Goal: Task Accomplishment & Management: Complete application form

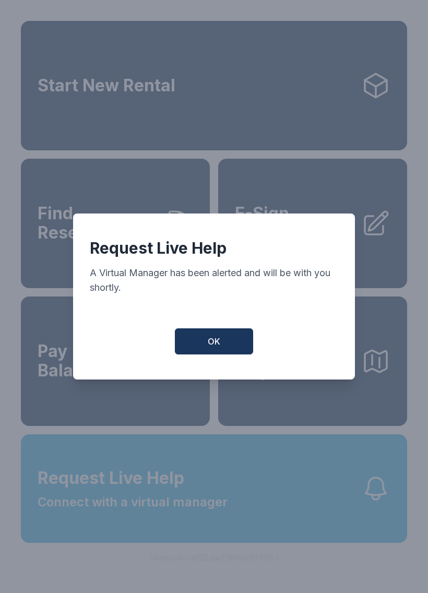
click at [222, 339] on button "OK" at bounding box center [214, 341] width 78 height 26
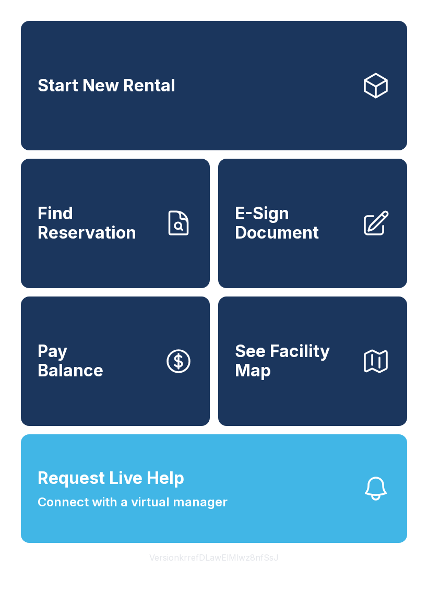
click at [281, 119] on link "Start New Rental" at bounding box center [214, 85] width 386 height 129
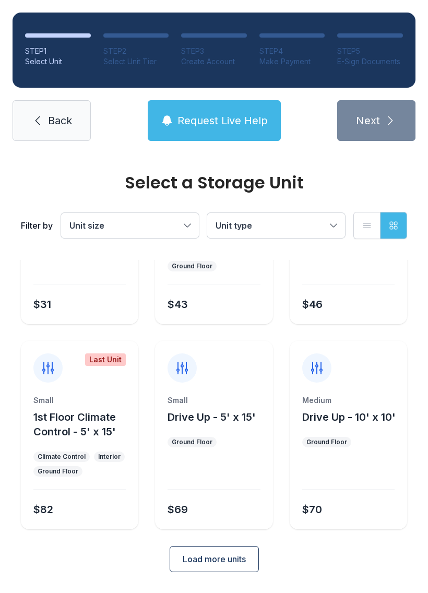
scroll to position [124, 0]
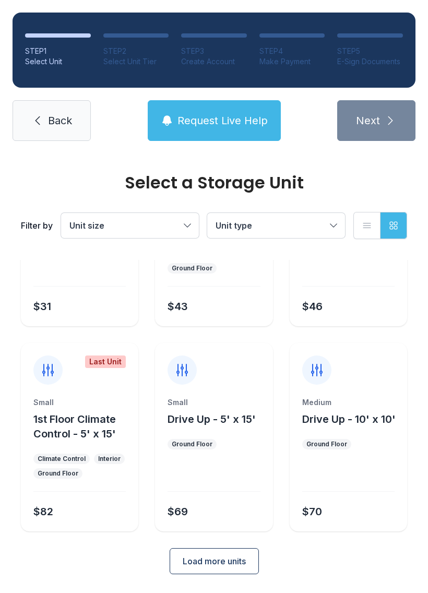
click at [355, 426] on button "Drive Up - 10' x 10'" at bounding box center [348, 419] width 93 height 15
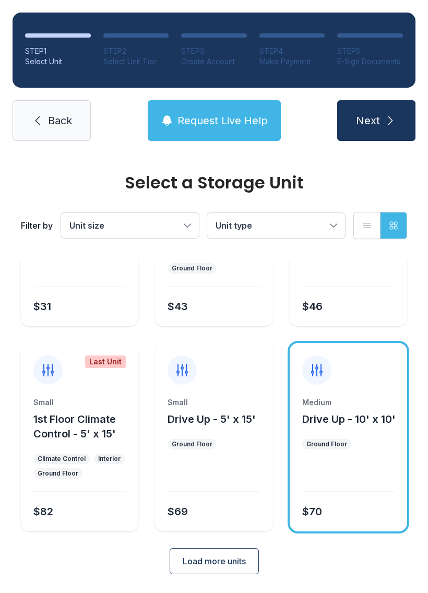
click at [364, 121] on span "Next" at bounding box center [368, 120] width 24 height 15
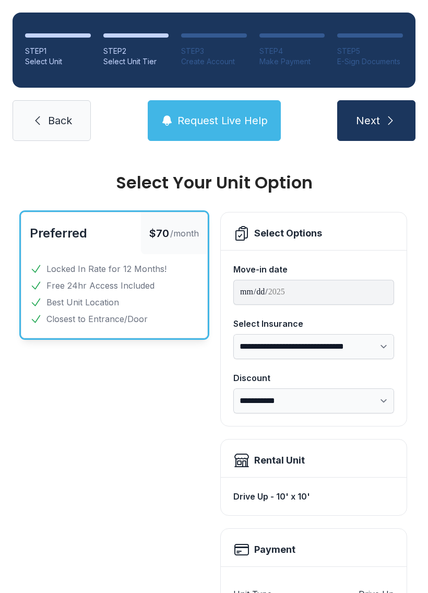
click at [293, 459] on div "Rental Unit" at bounding box center [279, 460] width 51 height 15
click at [302, 499] on div "Drive Up - 10' x 10'" at bounding box center [313, 496] width 161 height 21
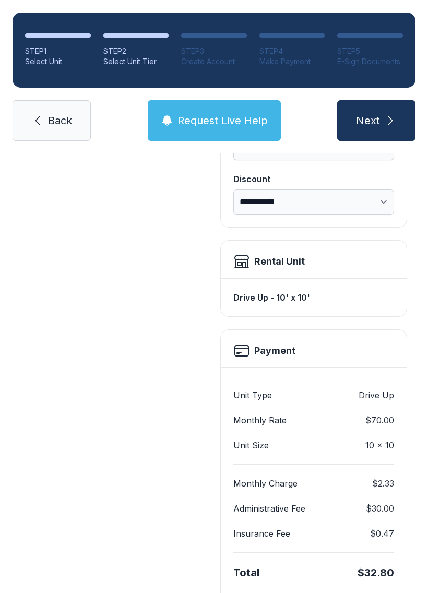
scroll to position [201, 0]
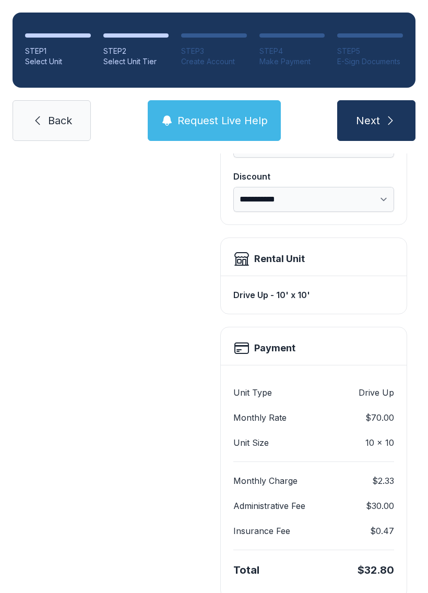
click at [424, 325] on div "**********" at bounding box center [214, 296] width 428 height 688
click at [386, 123] on icon "submit" at bounding box center [390, 120] width 13 height 13
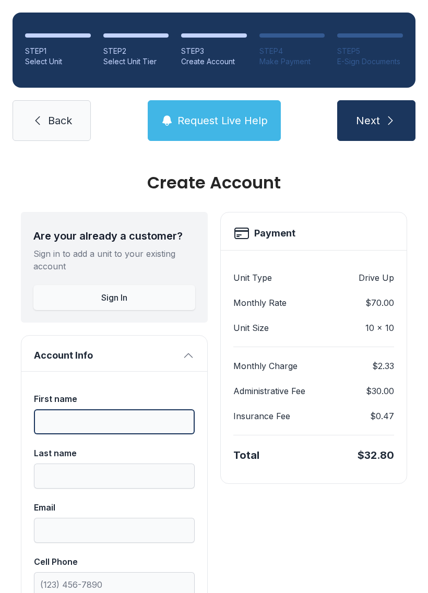
click at [139, 421] on input "First name" at bounding box center [114, 421] width 161 height 25
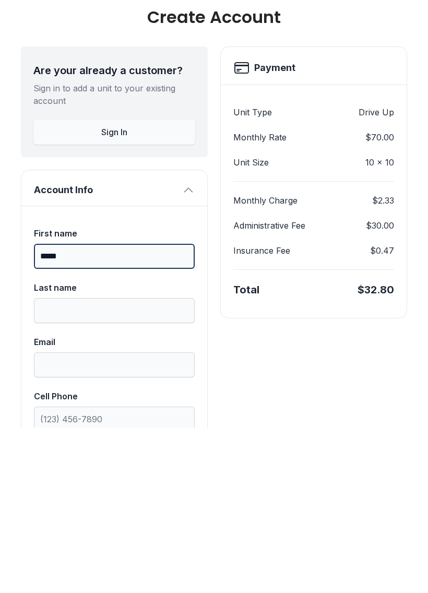
type input "*****"
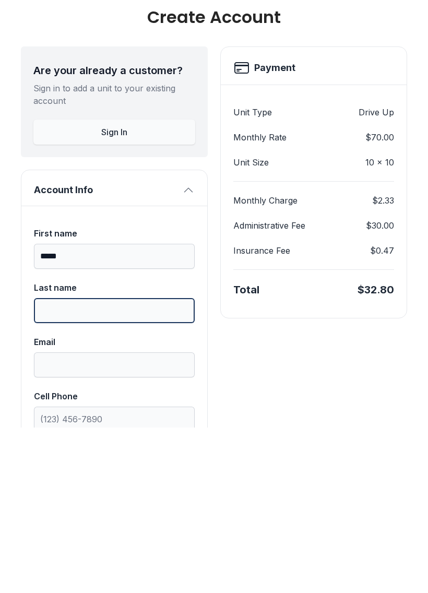
click at [168, 463] on input "Last name" at bounding box center [114, 475] width 161 height 25
type input "******"
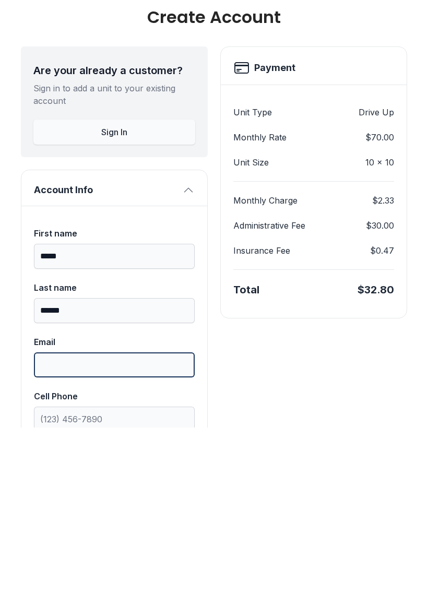
click at [141, 518] on input "Email" at bounding box center [114, 530] width 161 height 25
click at [143, 518] on input "Email" at bounding box center [114, 530] width 161 height 25
type input "**********"
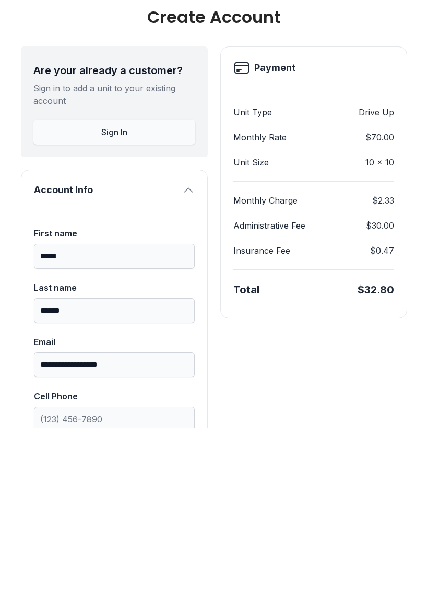
click at [133, 285] on button "Sign In" at bounding box center [114, 297] width 162 height 25
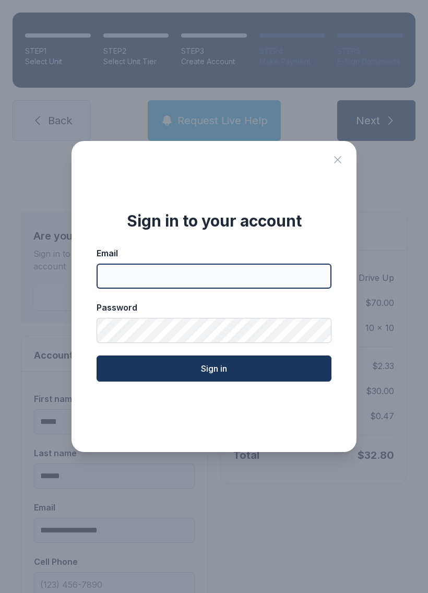
click at [261, 279] on input "Email" at bounding box center [214, 275] width 235 height 25
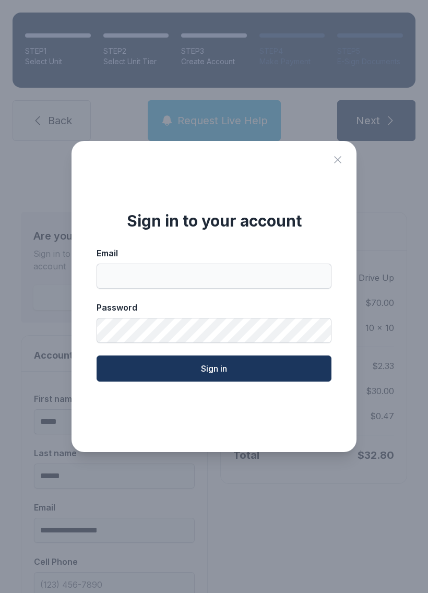
click at [334, 159] on icon "Close sign in modal" at bounding box center [337, 159] width 13 height 13
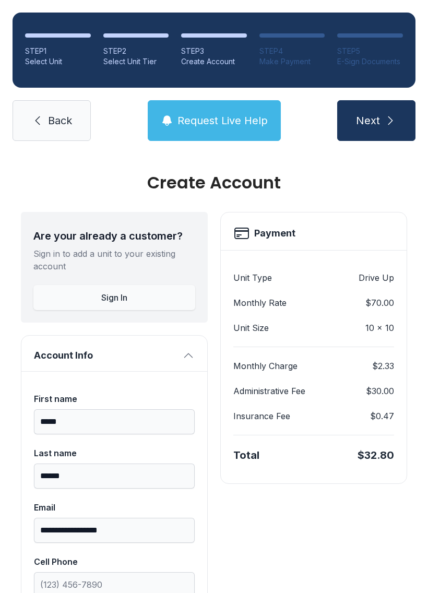
scroll to position [0, 0]
click at [51, 106] on link "Back" at bounding box center [52, 120] width 78 height 41
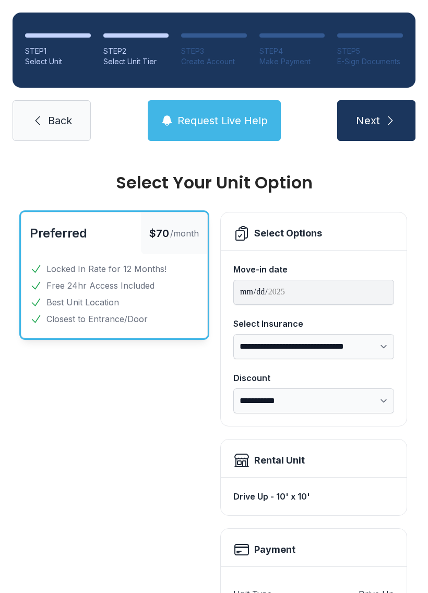
click at [47, 121] on link "Back" at bounding box center [52, 120] width 78 height 41
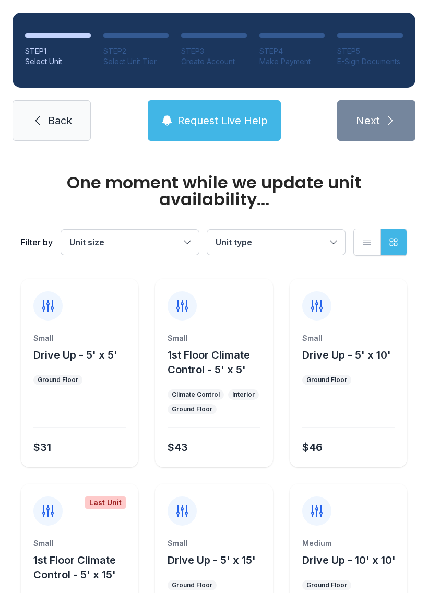
click at [46, 121] on link "Back" at bounding box center [52, 120] width 78 height 41
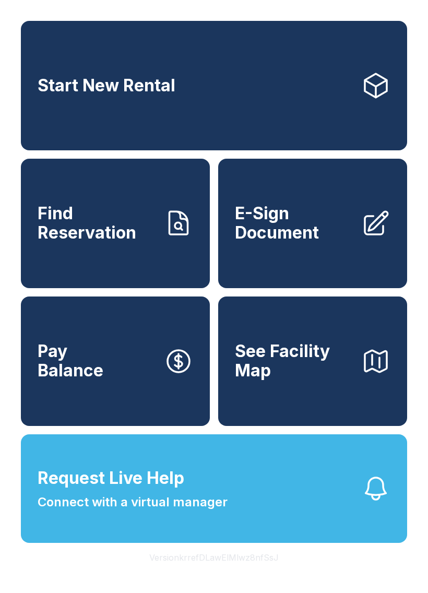
click at [307, 234] on span "E-Sign Document" at bounding box center [294, 223] width 118 height 38
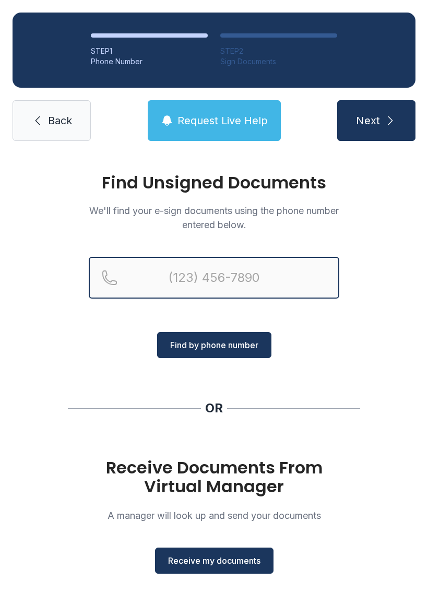
click at [289, 279] on input "Reservation phone number" at bounding box center [214, 278] width 250 height 42
type input "[PHONE_NUMBER]"
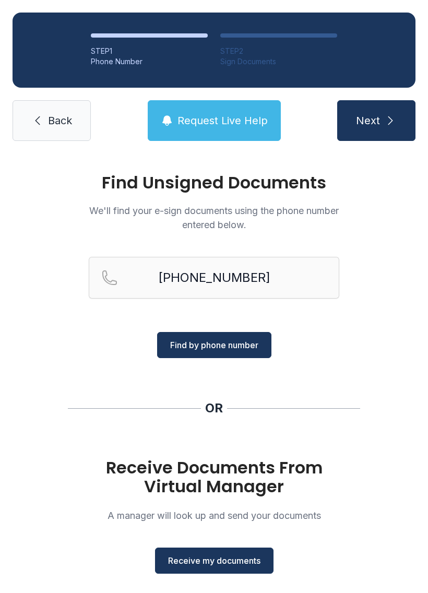
click at [235, 347] on span "Find by phone number" at bounding box center [214, 345] width 88 height 13
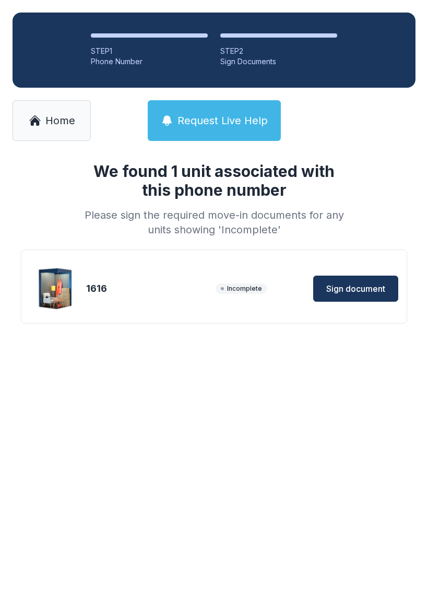
click at [247, 560] on main "We found 1 unit associated with this phone number Please sign the required move…" at bounding box center [214, 372] width 428 height 439
click at [360, 284] on span "Sign document" at bounding box center [355, 288] width 59 height 13
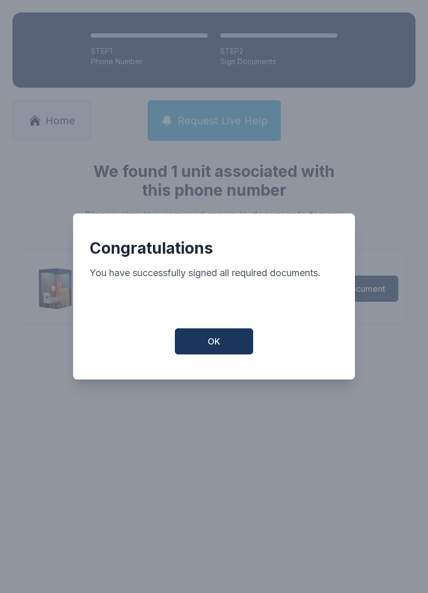
click at [220, 340] on button "OK" at bounding box center [214, 341] width 78 height 26
